Goal: Task Accomplishment & Management: Use online tool/utility

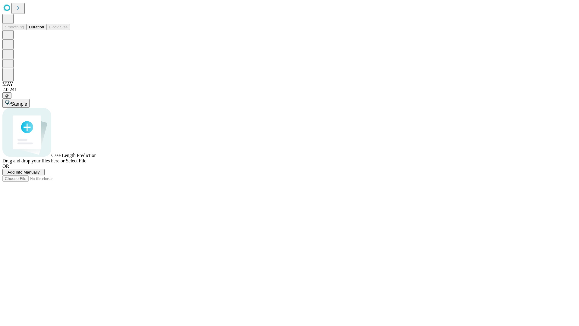
click at [44, 30] on button "Duration" at bounding box center [37, 27] width 20 height 6
click at [86, 163] on span "Select File" at bounding box center [76, 160] width 21 height 5
